Goal: Information Seeking & Learning: Understand process/instructions

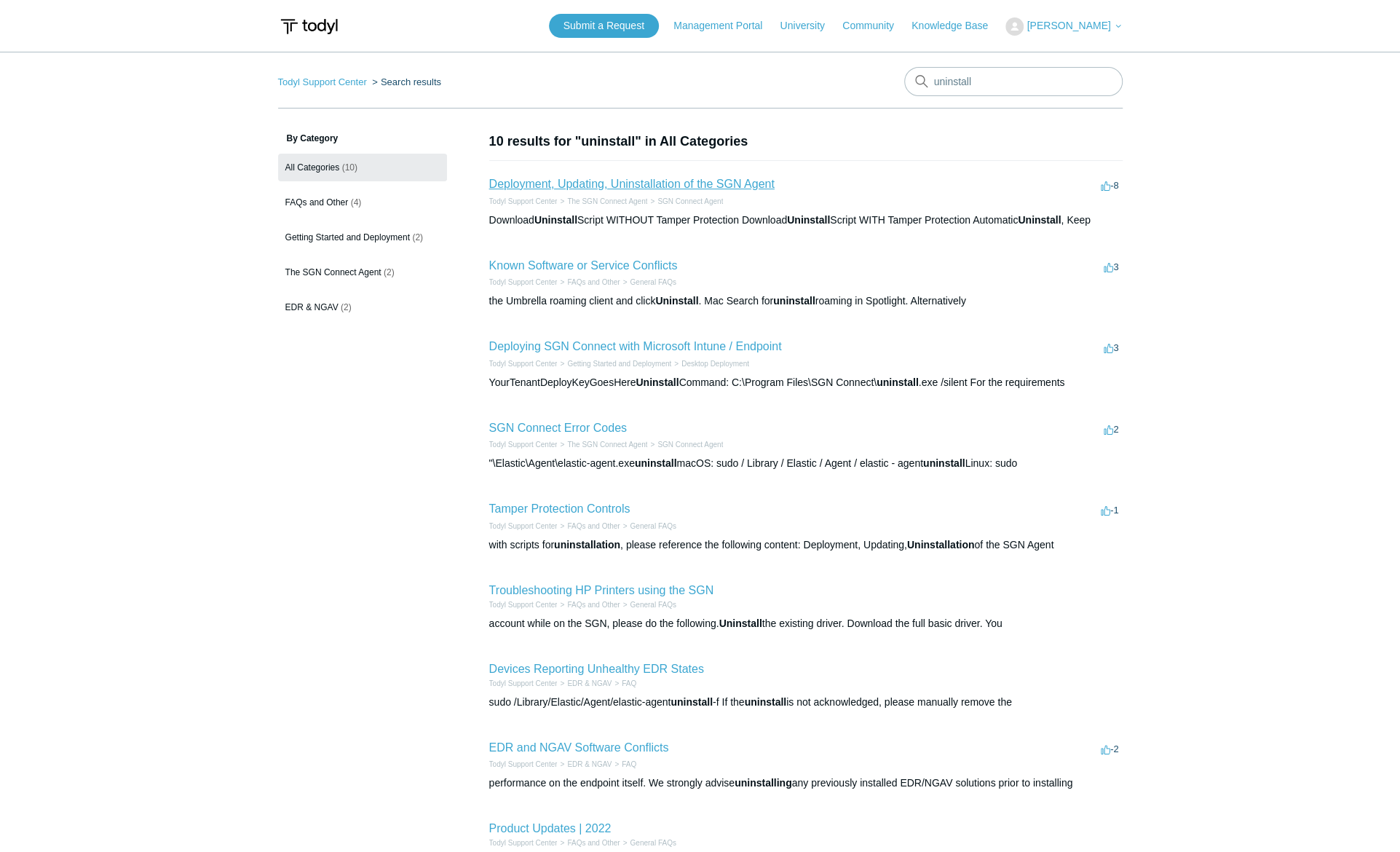
click at [637, 188] on link "Deployment, Updating, Uninstallation of the SGN Agent" at bounding box center [632, 184] width 286 height 12
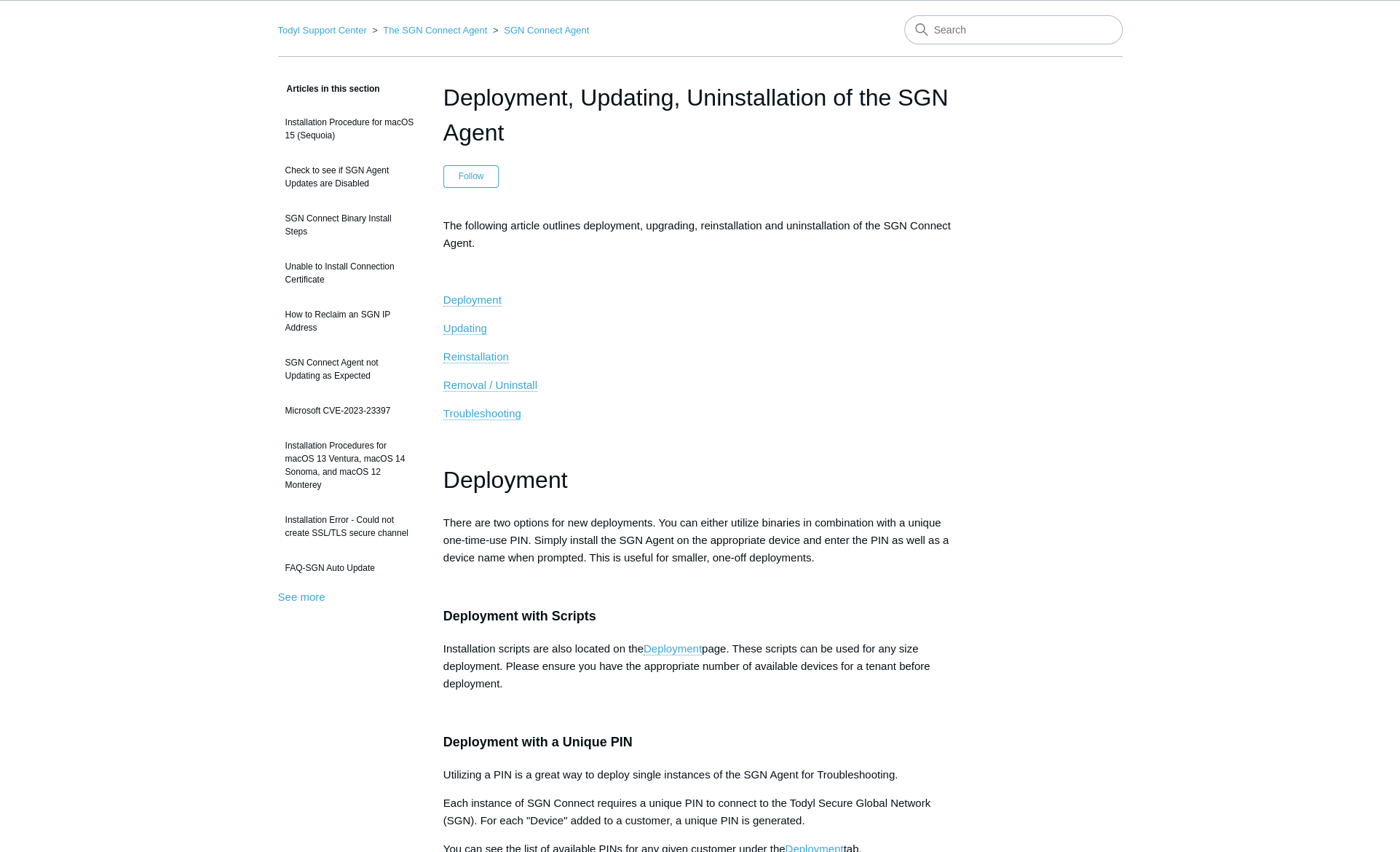
scroll to position [291, 0]
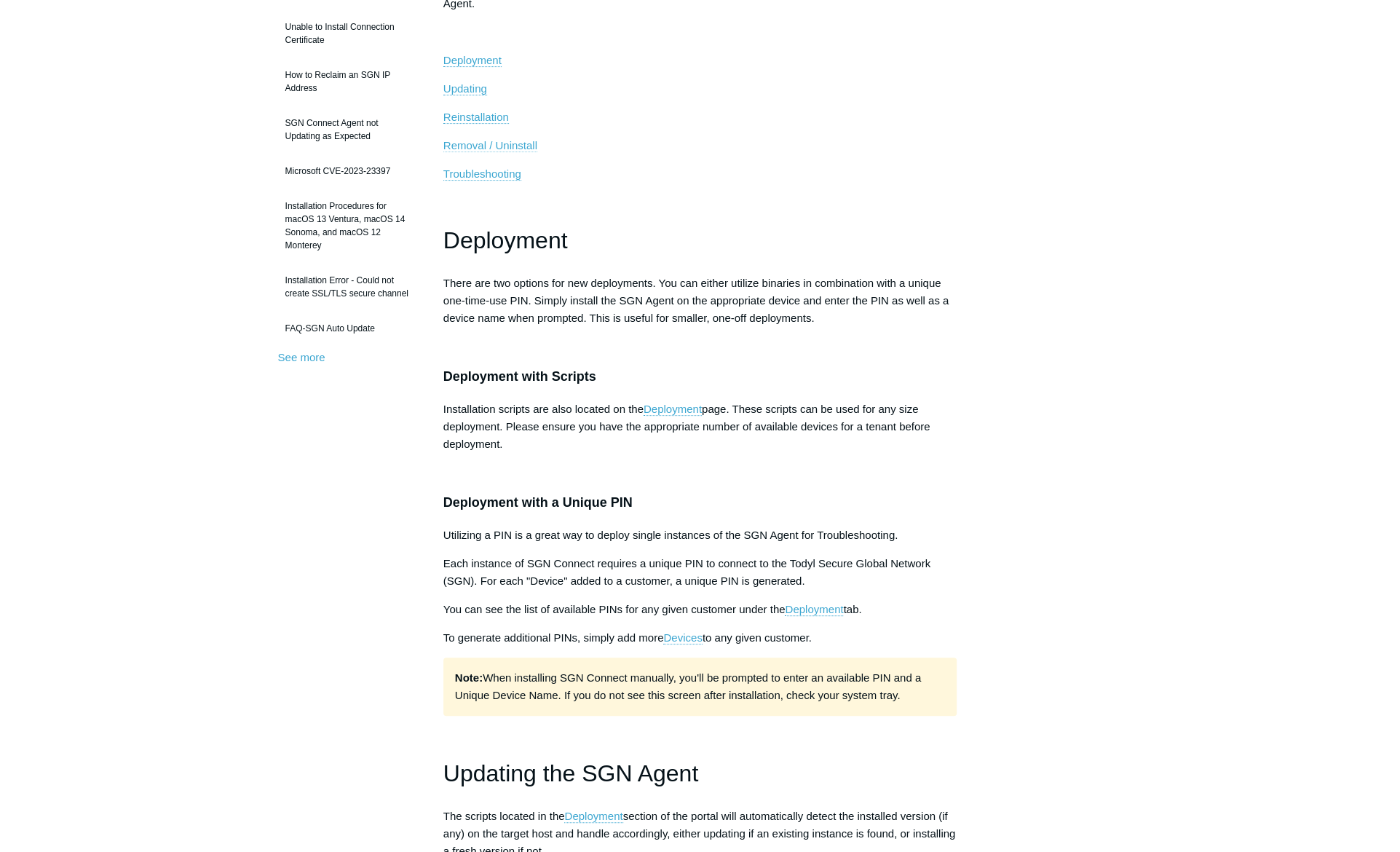
click at [477, 144] on span "Removal / Uninstall" at bounding box center [491, 145] width 94 height 12
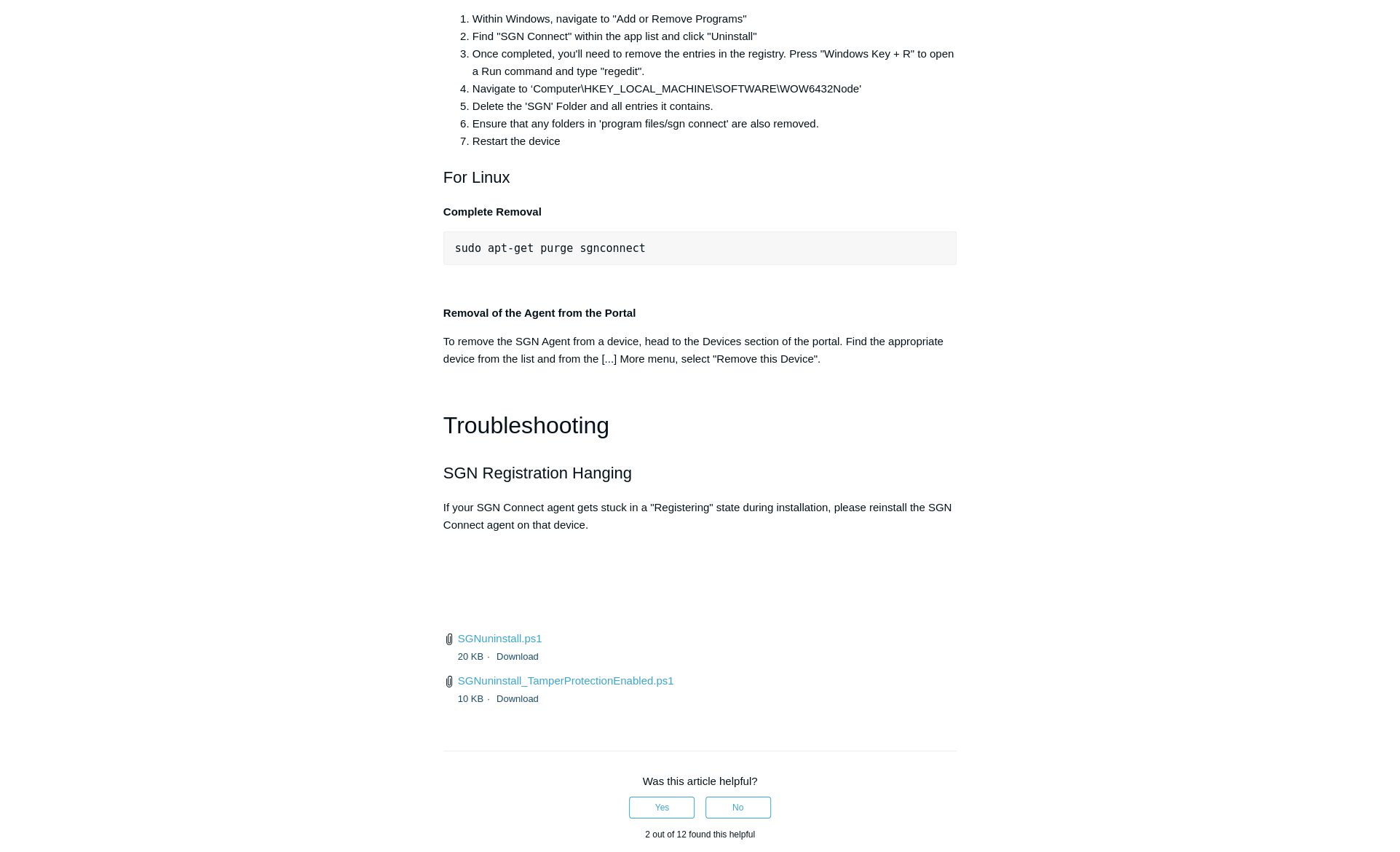
scroll to position [3050, 0]
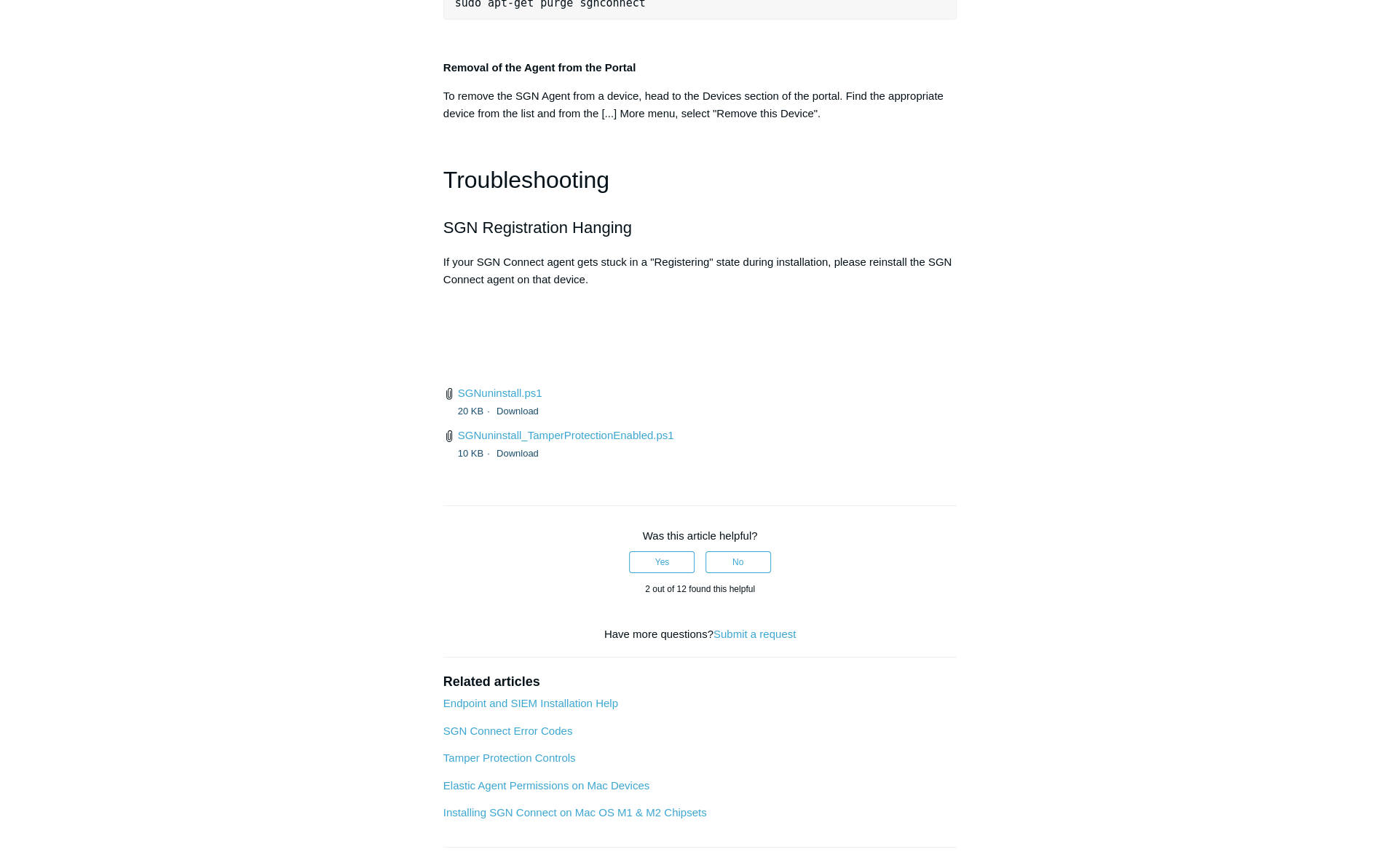
scroll to position [3269, 0]
drag, startPoint x: 566, startPoint y: 251, endPoint x: 462, endPoint y: 256, distance: 104.1
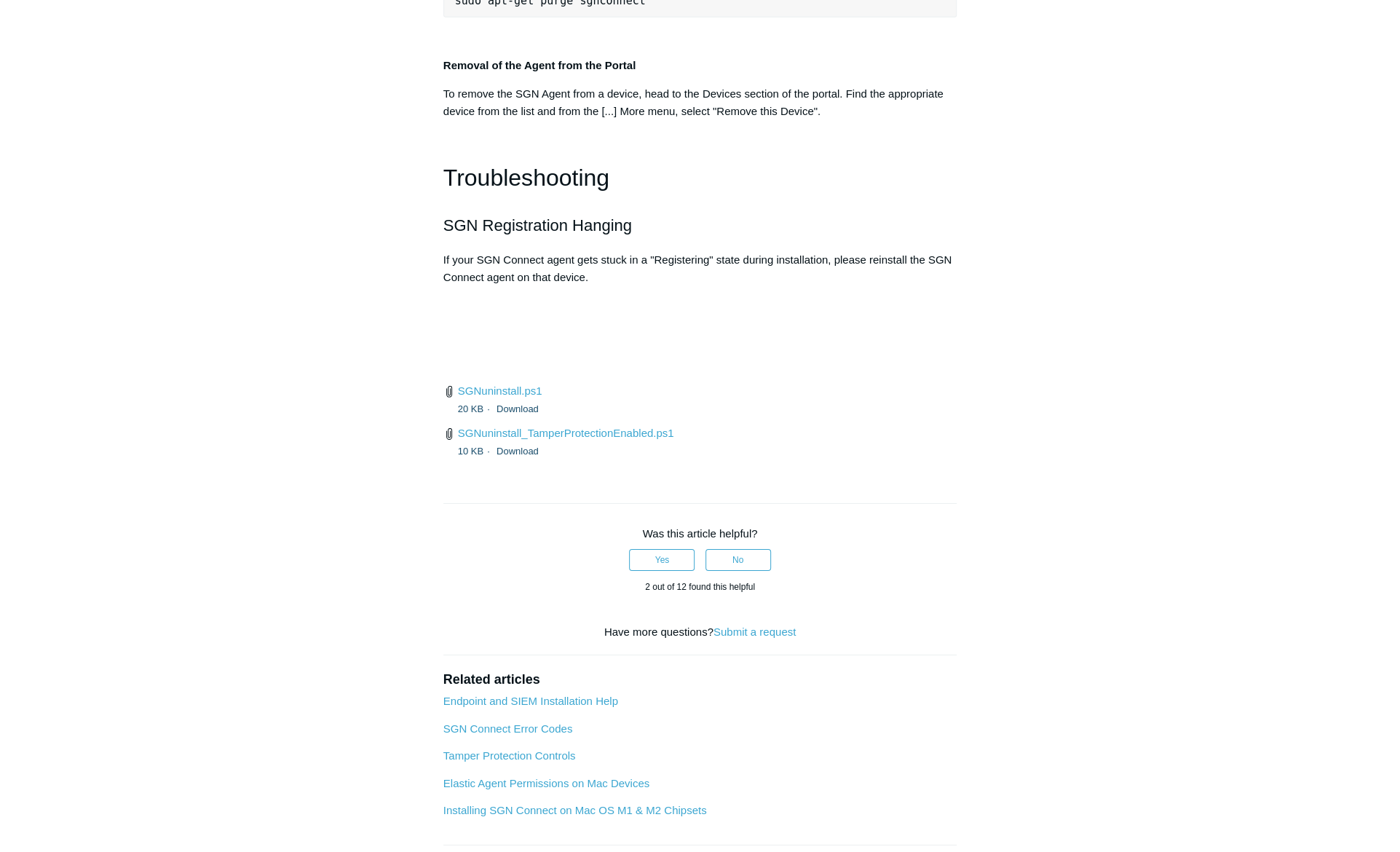
copy span "C:\Program Files\S"
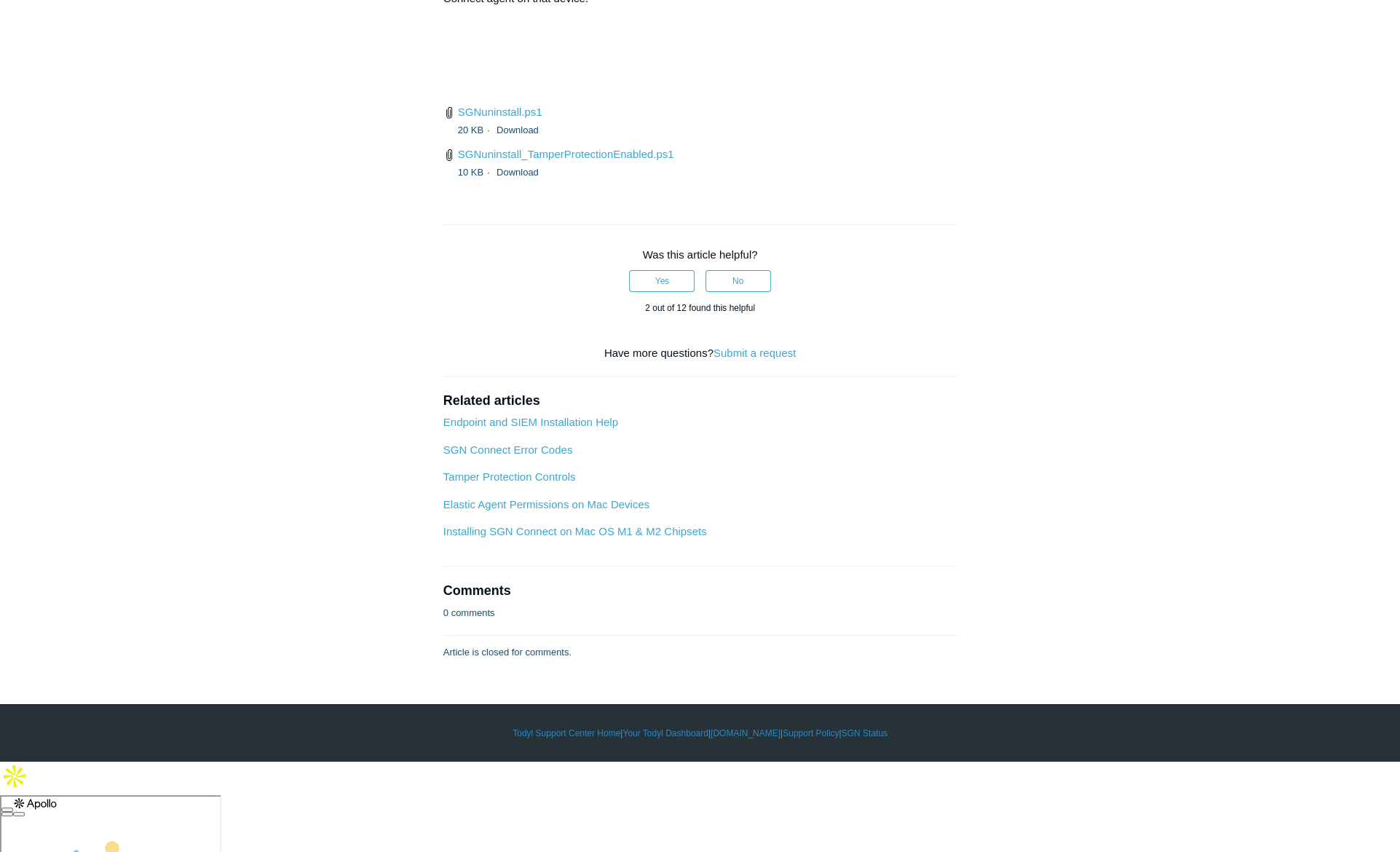
scroll to position [3560, 0]
